Goal: Task Accomplishment & Management: Manage account settings

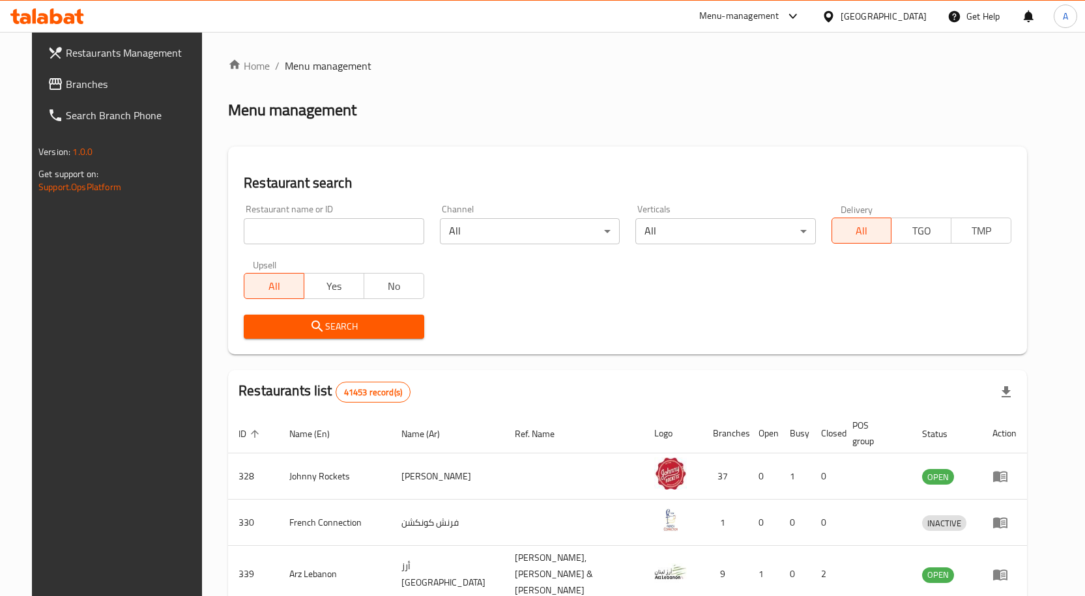
click at [900, 16] on div "[GEOGRAPHIC_DATA]" at bounding box center [883, 16] width 86 height 14
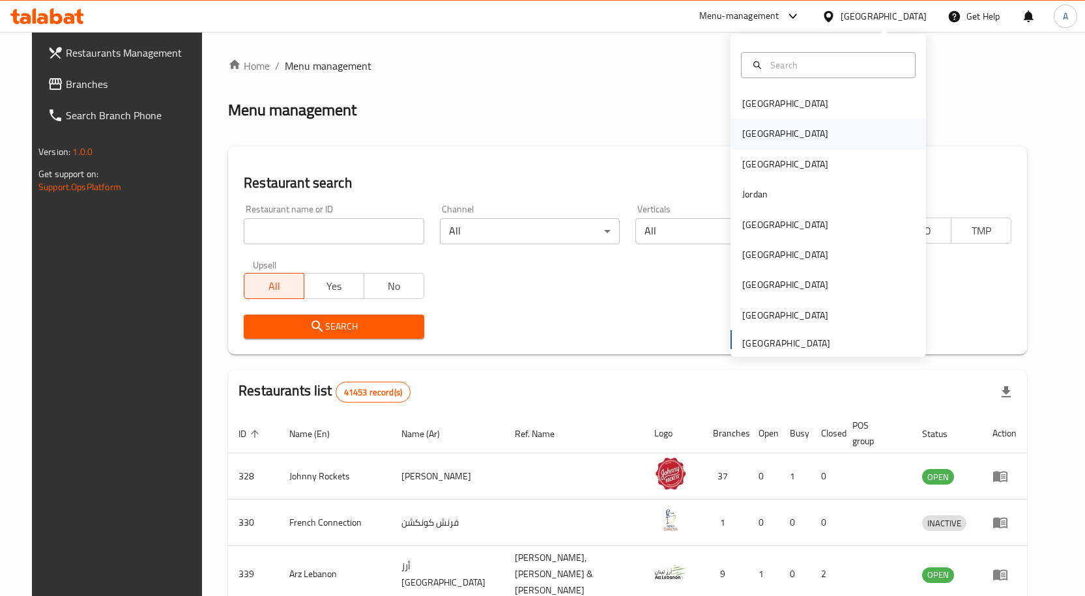
click at [757, 127] on div "[GEOGRAPHIC_DATA]" at bounding box center [785, 134] width 107 height 30
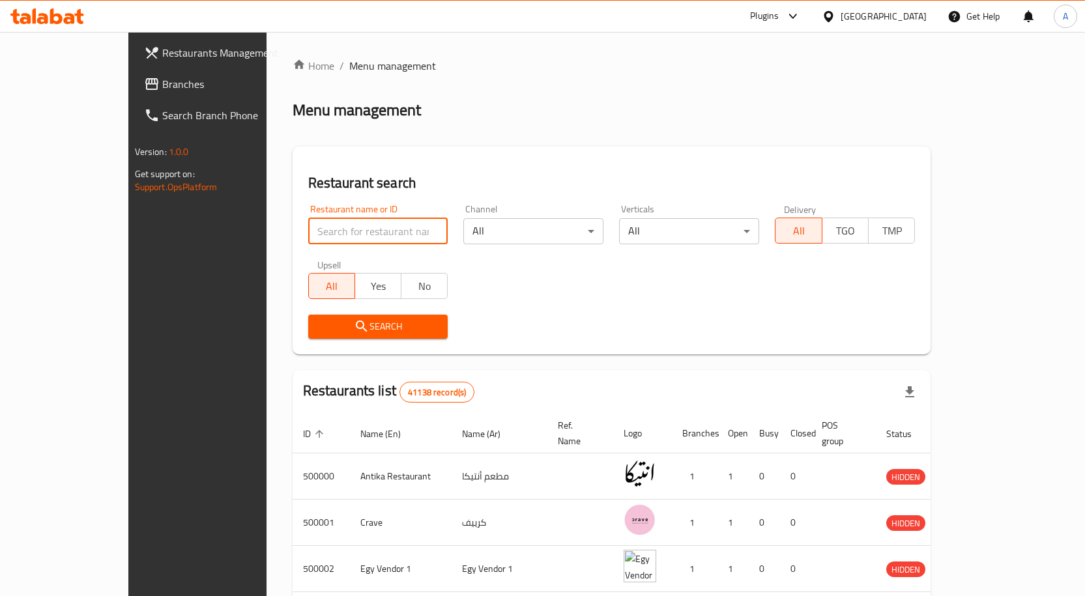
click at [327, 225] on input "search" at bounding box center [378, 231] width 140 height 26
paste input "502519"
type input "502519"
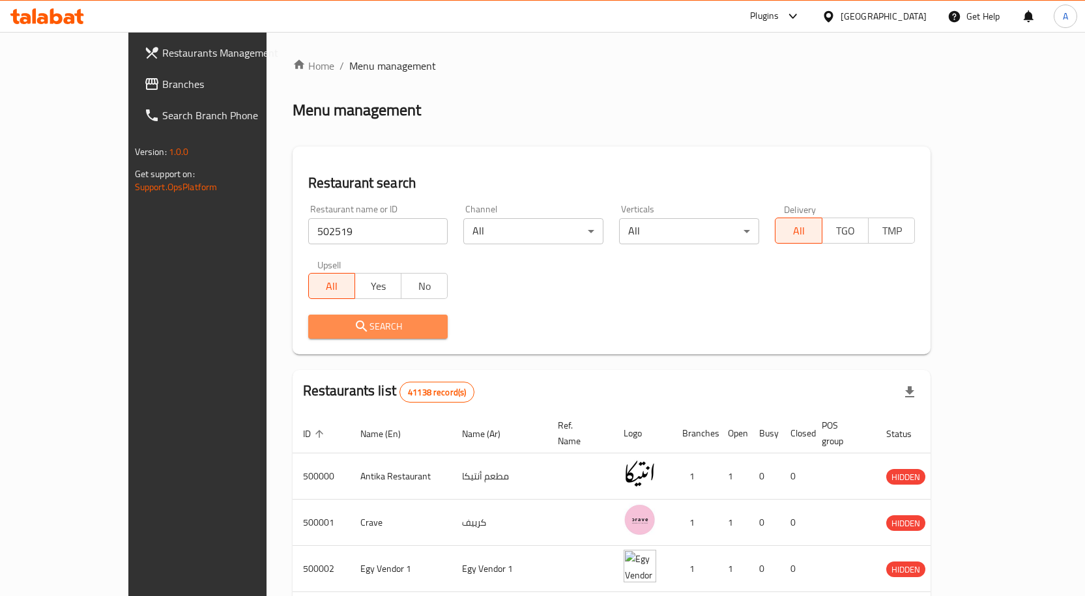
click at [348, 331] on span "Search" at bounding box center [378, 327] width 119 height 16
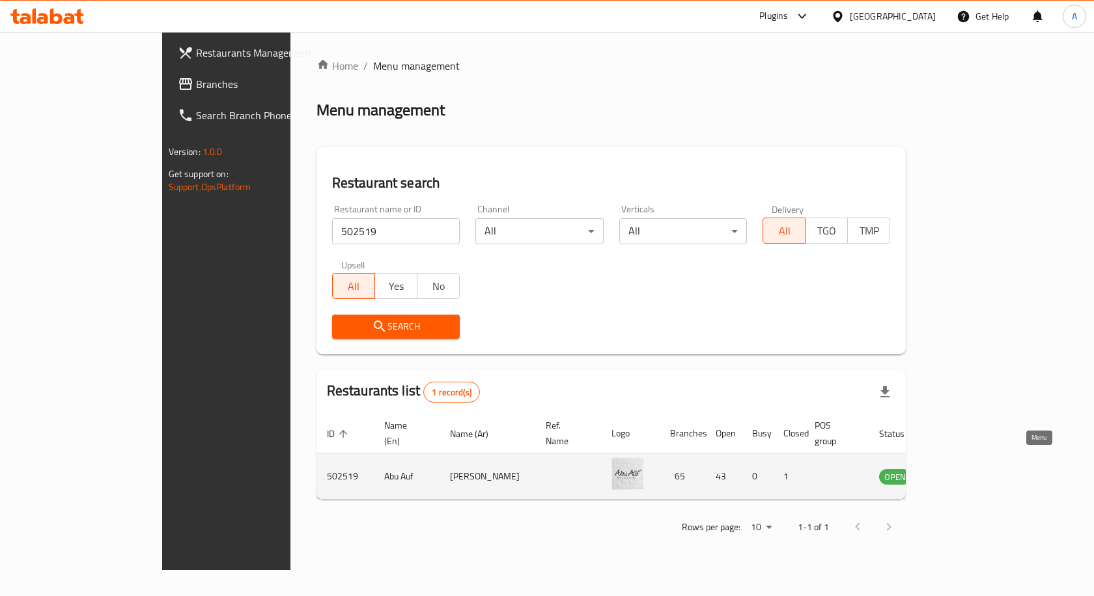
click at [963, 472] on icon "enhanced table" at bounding box center [955, 477] width 14 height 11
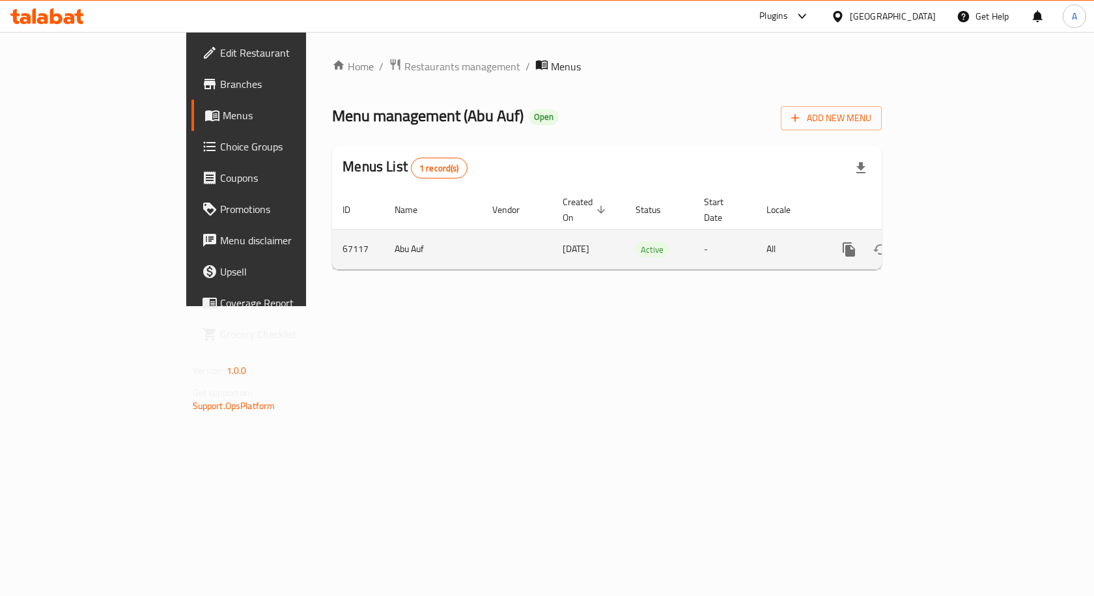
click at [951, 242] on icon "enhanced table" at bounding box center [943, 250] width 16 height 16
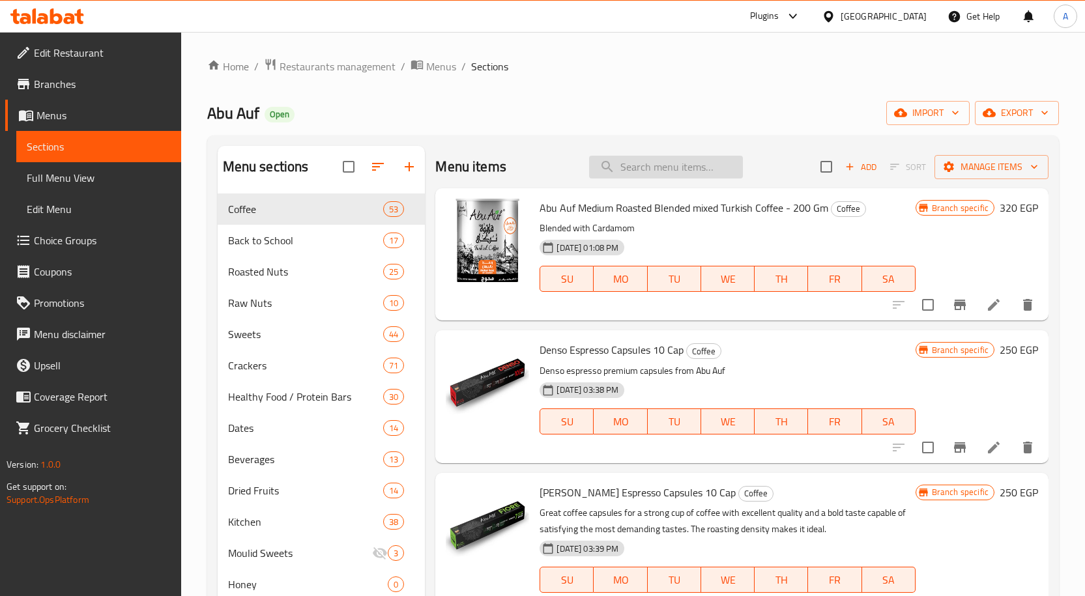
click at [623, 171] on input "search" at bounding box center [666, 167] width 154 height 23
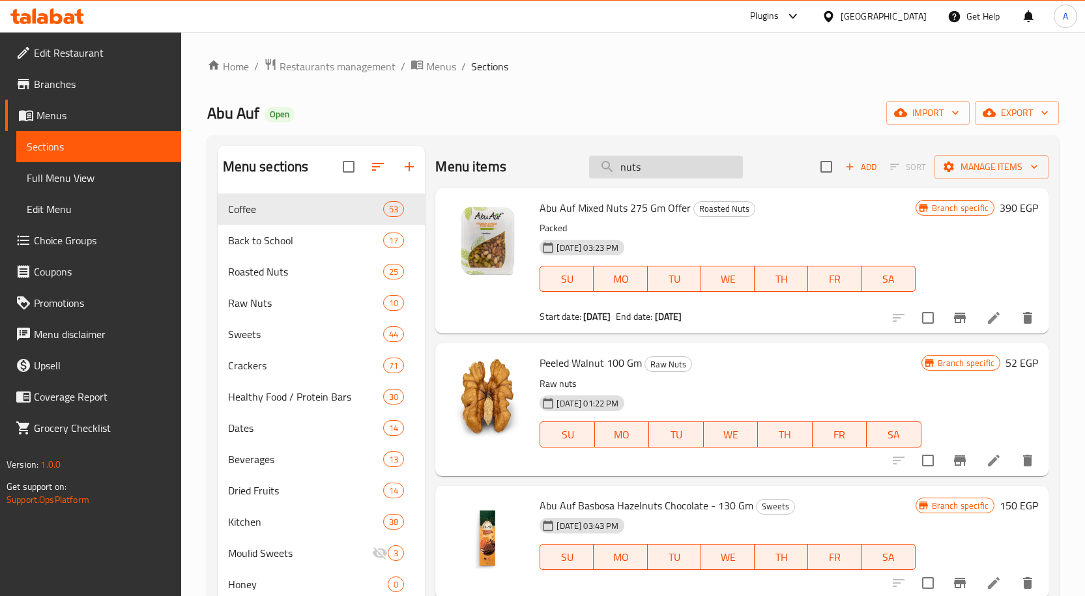
click at [655, 167] on input "nuts" at bounding box center [666, 167] width 154 height 23
paste input "Raw N"
click at [655, 167] on input "nuts" at bounding box center [666, 167] width 154 height 23
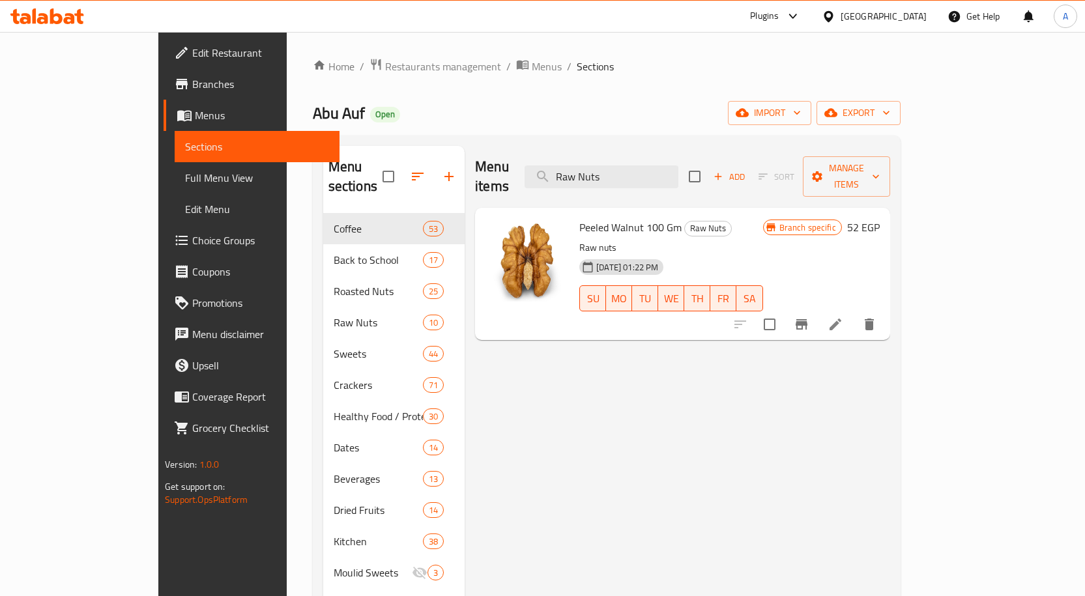
type input "Raw Nuts"
click at [192, 83] on span "Branches" at bounding box center [260, 84] width 137 height 16
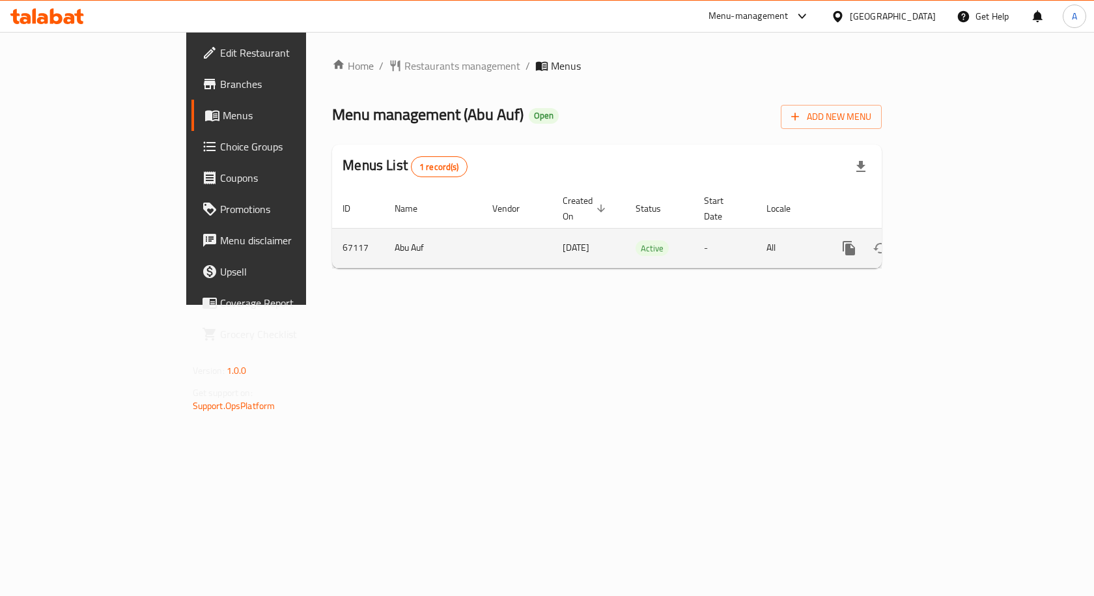
click at [949, 242] on icon "enhanced table" at bounding box center [943, 248] width 12 height 12
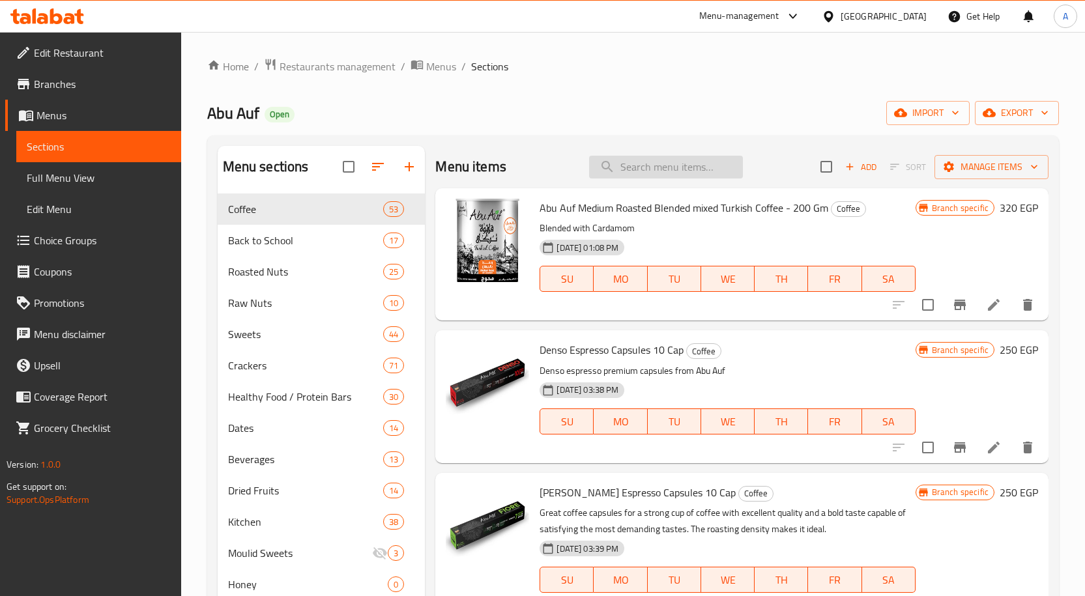
click at [689, 171] on input "search" at bounding box center [666, 167] width 154 height 23
paste input "المكسرات النيه"
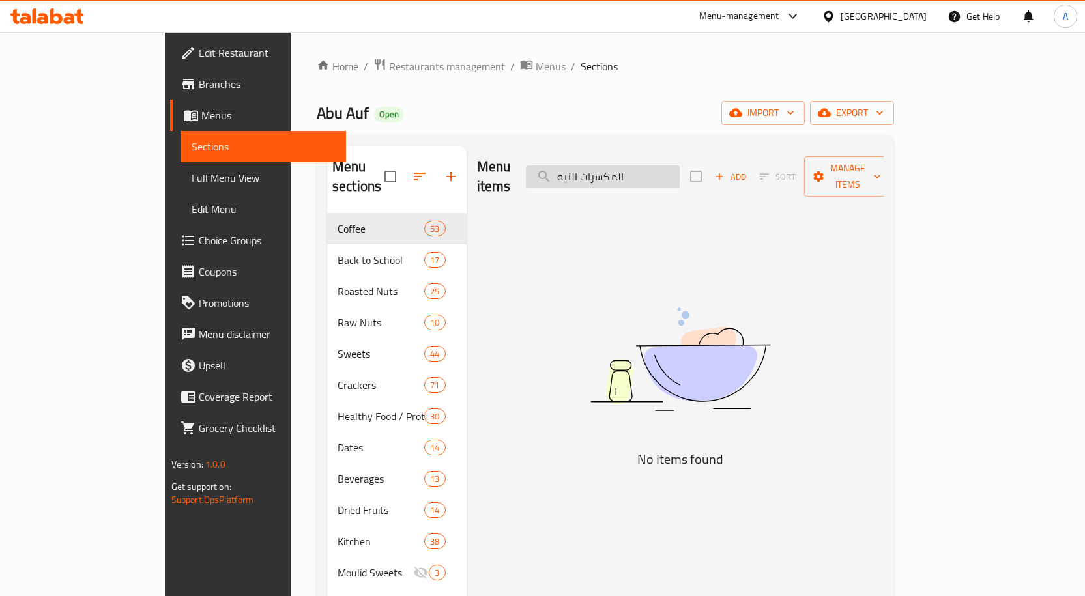
click at [668, 167] on input "المكسرات النيه" at bounding box center [603, 176] width 154 height 23
paste input "Raw Nuts"
click at [668, 167] on input "المكسرات النيه" at bounding box center [603, 176] width 154 height 23
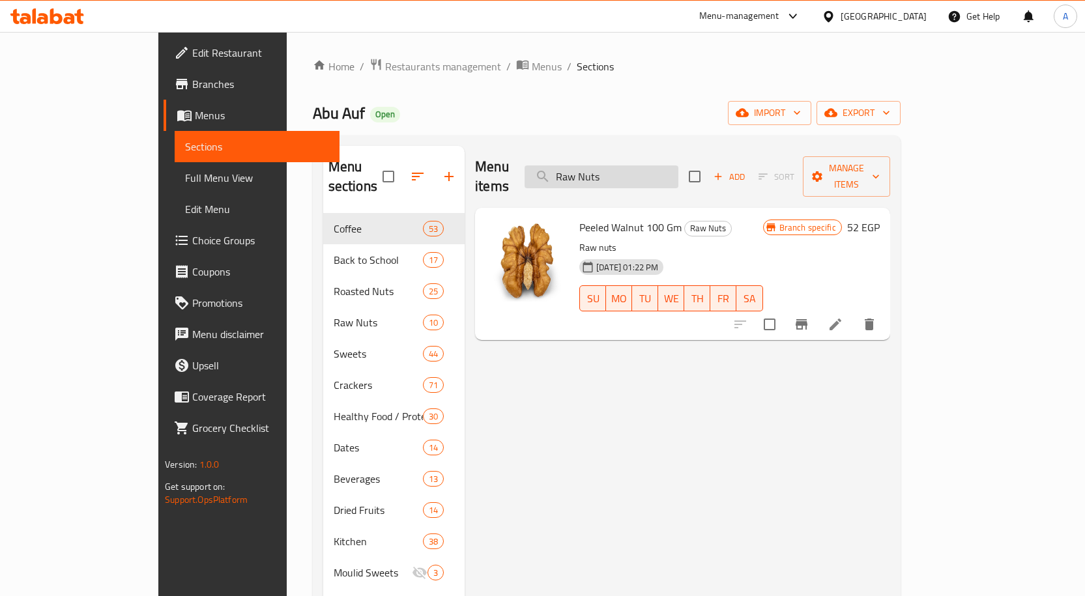
click at [678, 167] on input "Raw Nuts" at bounding box center [601, 176] width 154 height 23
paste input "oasted"
click at [678, 167] on input "Raw Nuts" at bounding box center [601, 176] width 154 height 23
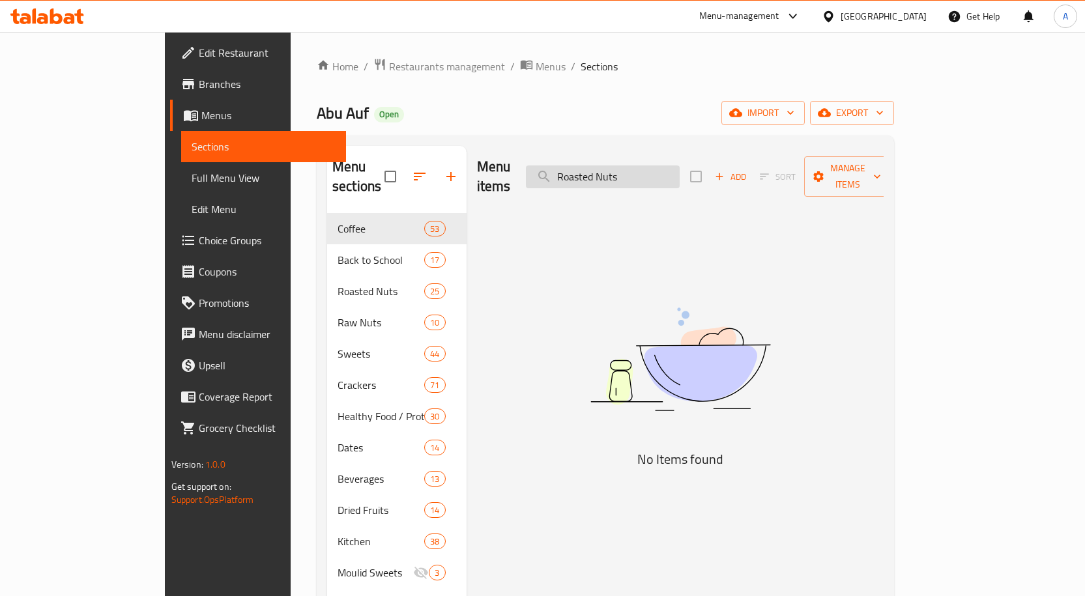
click at [677, 166] on input "Roasted Nuts" at bounding box center [603, 176] width 154 height 23
click at [677, 165] on input "Roasted Nuts" at bounding box center [603, 176] width 154 height 23
paste input "502519"
click at [667, 166] on input "Roasted Nuts" at bounding box center [603, 176] width 154 height 23
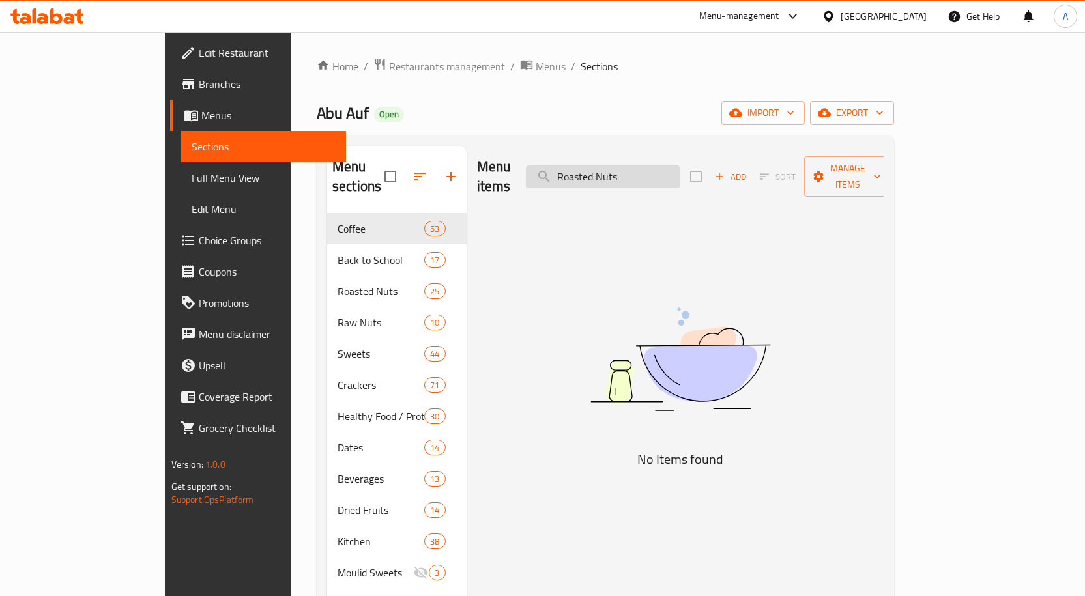
click at [667, 166] on input "Roasted Nuts" at bounding box center [603, 176] width 154 height 23
paste input "aw"
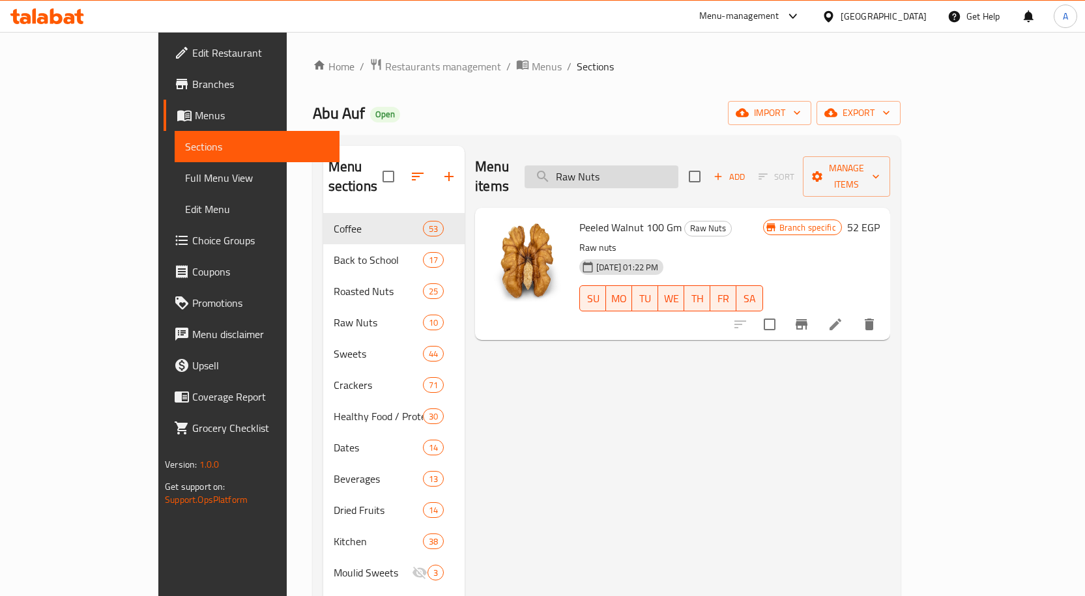
click at [666, 171] on input "Raw Nuts" at bounding box center [601, 176] width 154 height 23
click at [666, 166] on input "Raw Nuts" at bounding box center [601, 176] width 154 height 23
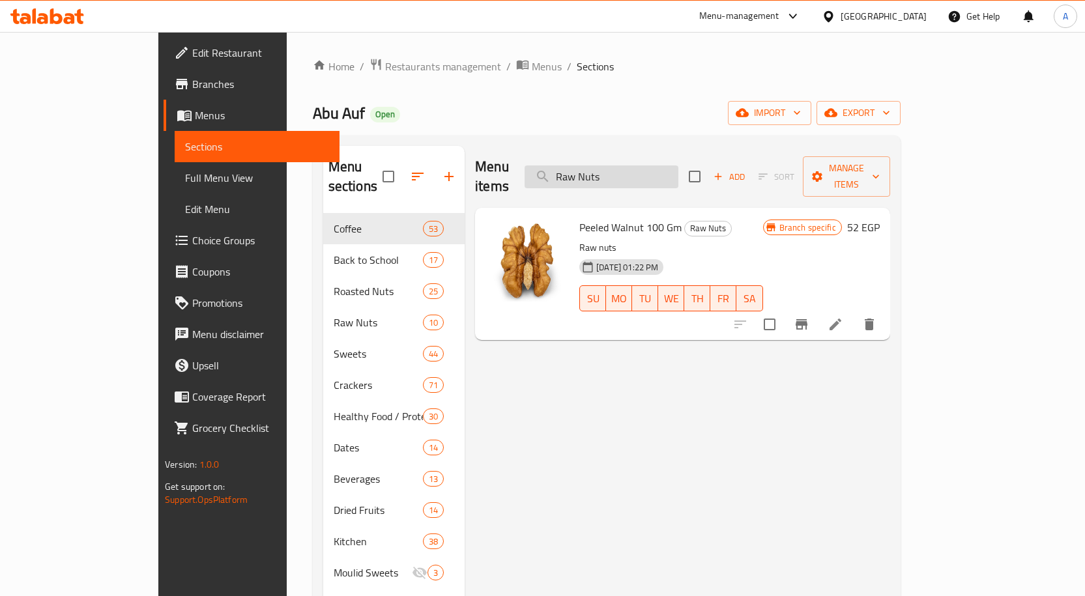
click at [666, 166] on input "Raw Nuts" at bounding box center [601, 176] width 154 height 23
paste input "502519"
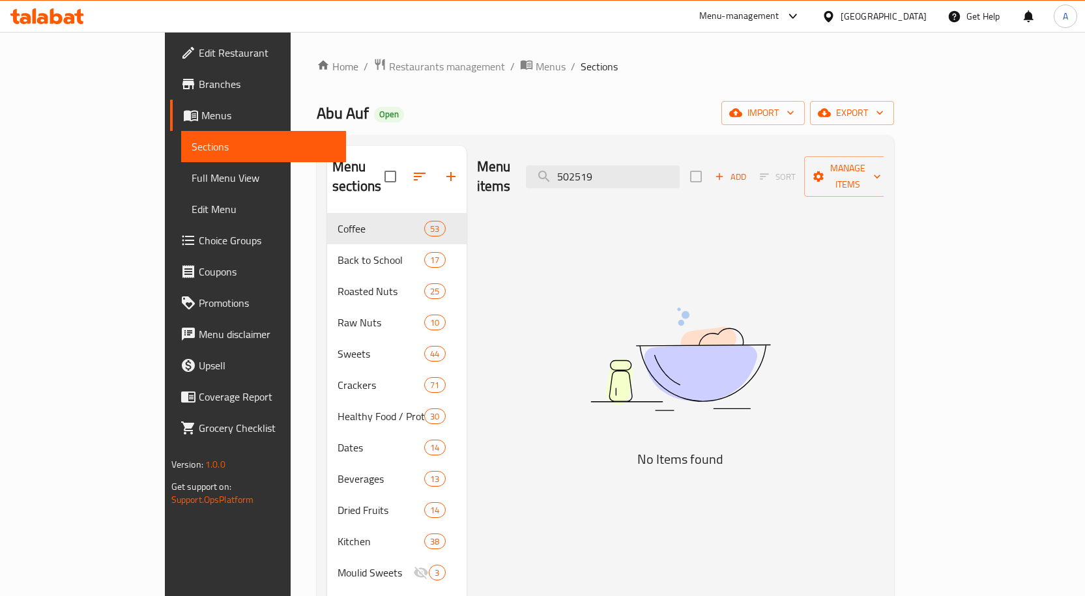
type input "502519"
click at [61, 19] on icon at bounding box center [56, 16] width 12 height 16
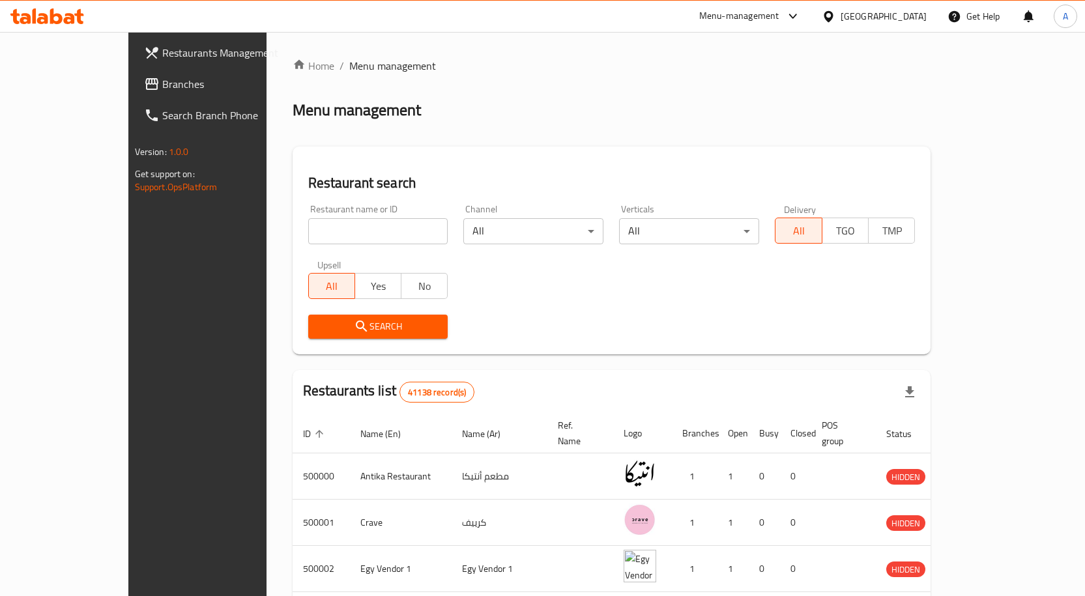
click at [360, 237] on input "search" at bounding box center [378, 231] width 140 height 26
paste input "502519"
type input "502519"
click at [323, 322] on span "Search" at bounding box center [378, 327] width 119 height 16
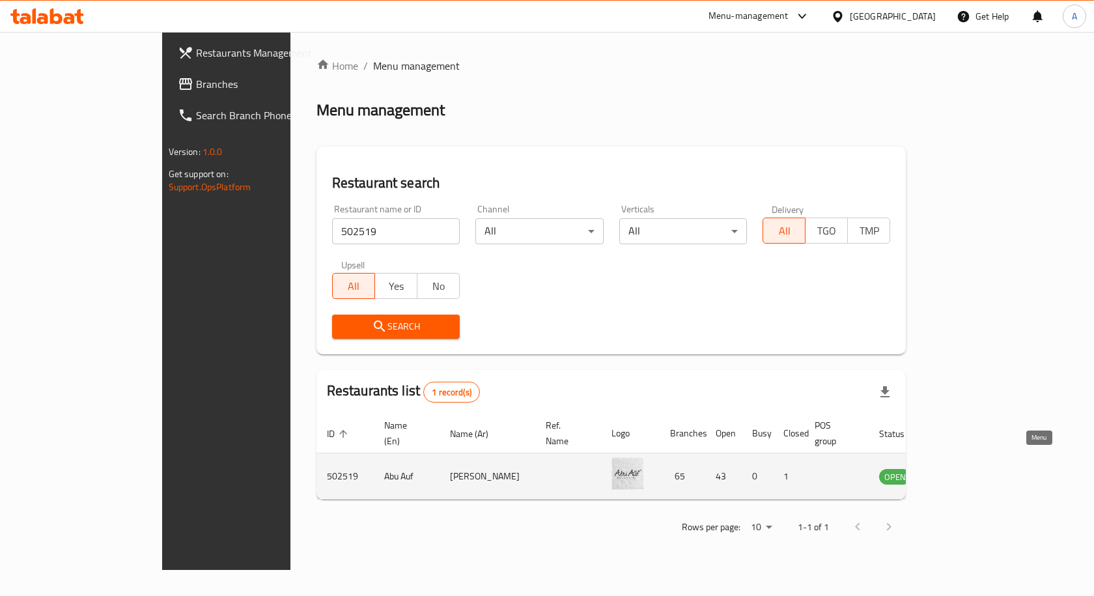
click at [963, 472] on icon "enhanced table" at bounding box center [955, 477] width 14 height 11
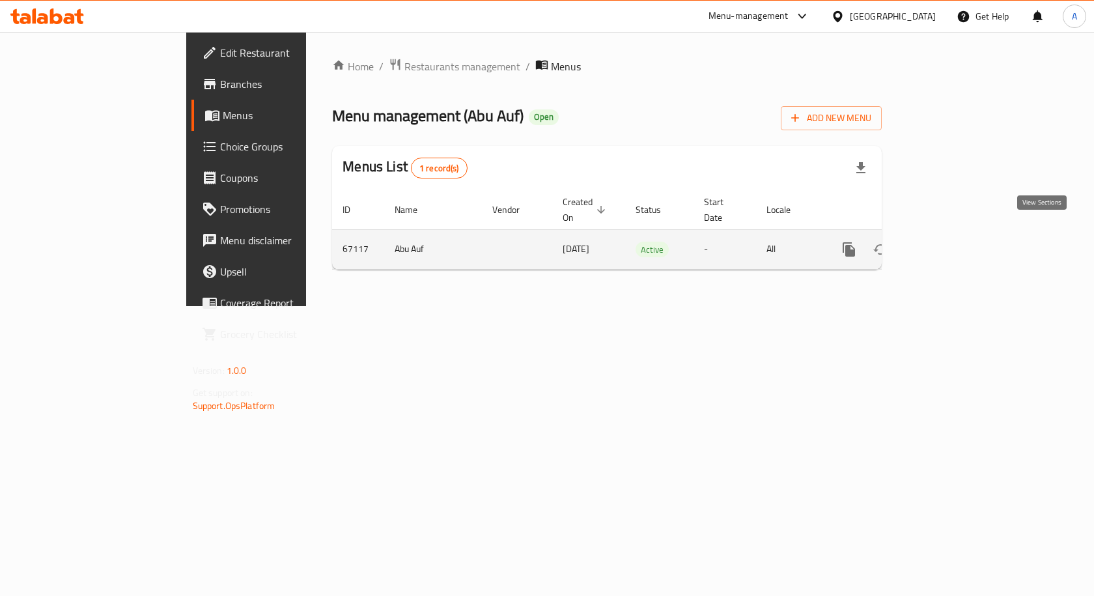
click at [951, 242] on icon "enhanced table" at bounding box center [943, 250] width 16 height 16
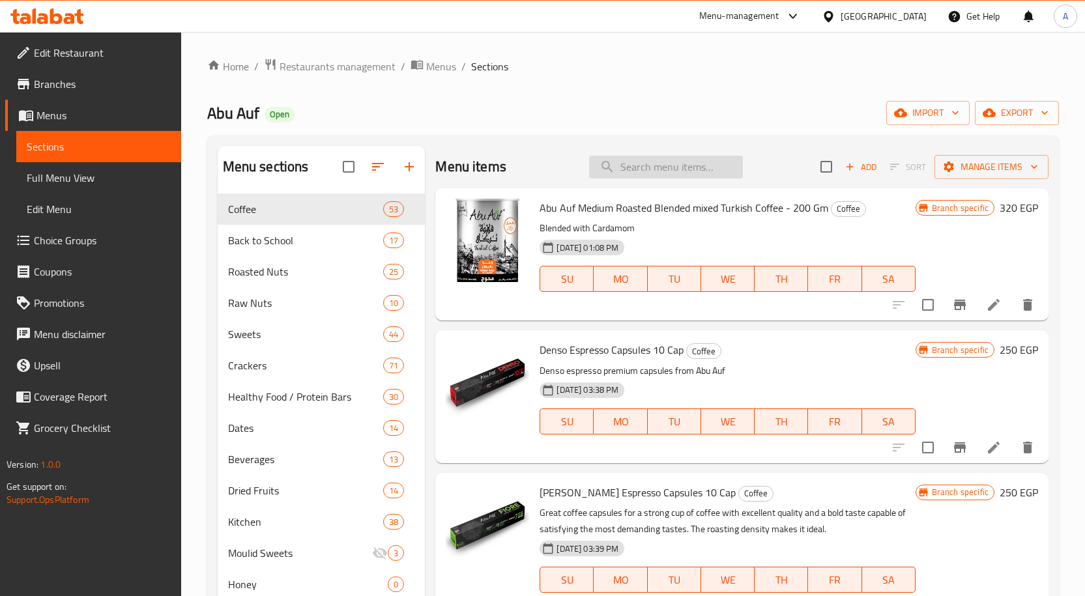
click at [622, 164] on input "search" at bounding box center [666, 167] width 154 height 23
paste input "Raw Hazelnut 100 Gm"
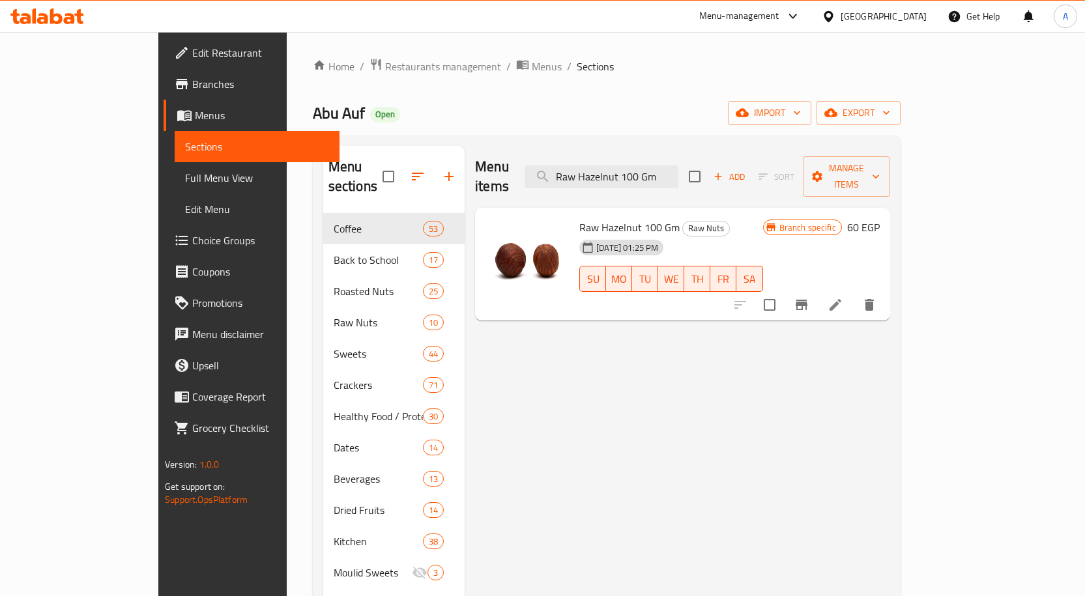
type input "Raw Hazelnut 100 Gm"
click at [613, 218] on span "Raw Hazelnut 100 Gm" at bounding box center [629, 228] width 100 height 20
copy h6 "Raw Hazelnut 100 Gm"
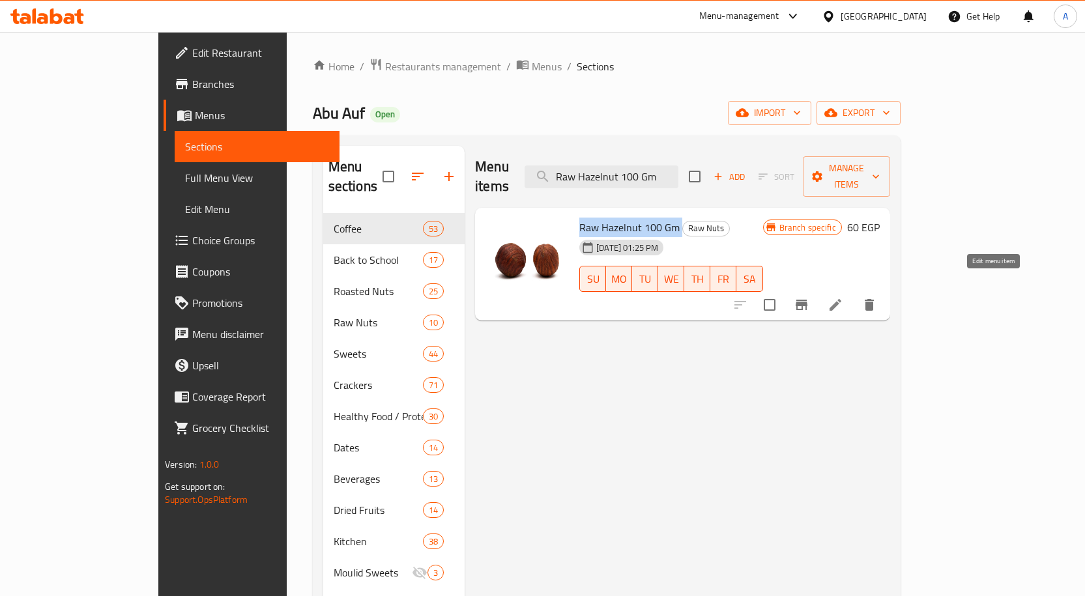
click at [841, 299] on icon at bounding box center [835, 305] width 12 height 12
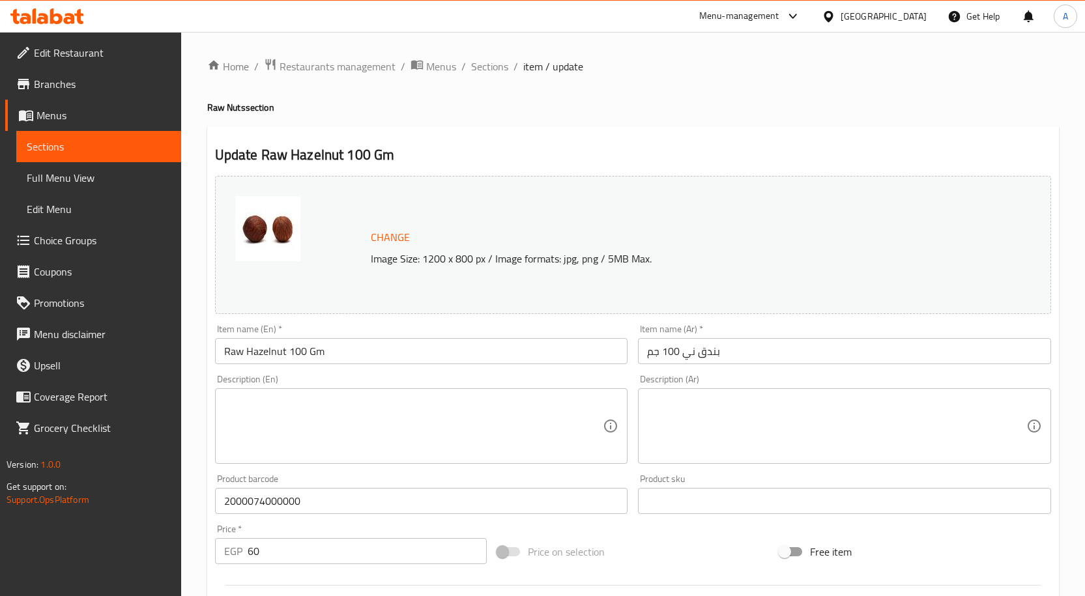
click at [684, 356] on input "بندق ني 100 جم" at bounding box center [844, 351] width 413 height 26
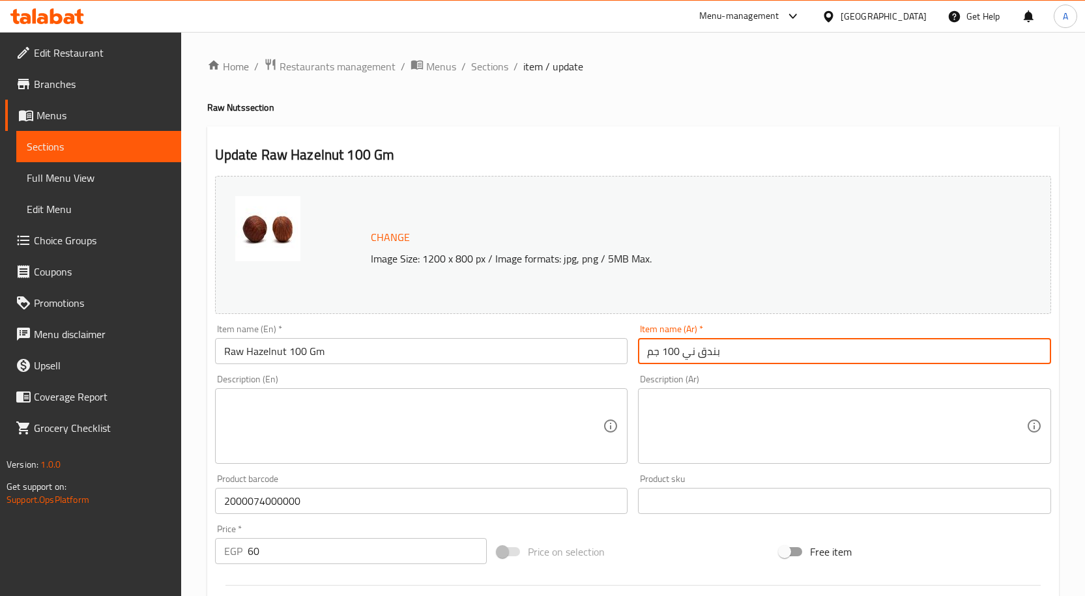
click at [684, 356] on input "بندق ني 100 جم" at bounding box center [844, 351] width 413 height 26
